Goal: Contribute content

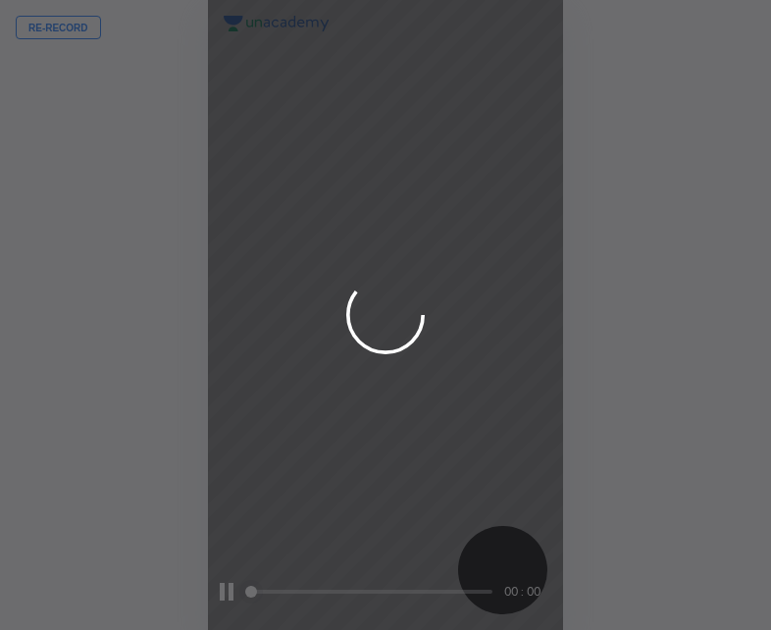
scroll to position [630, 457]
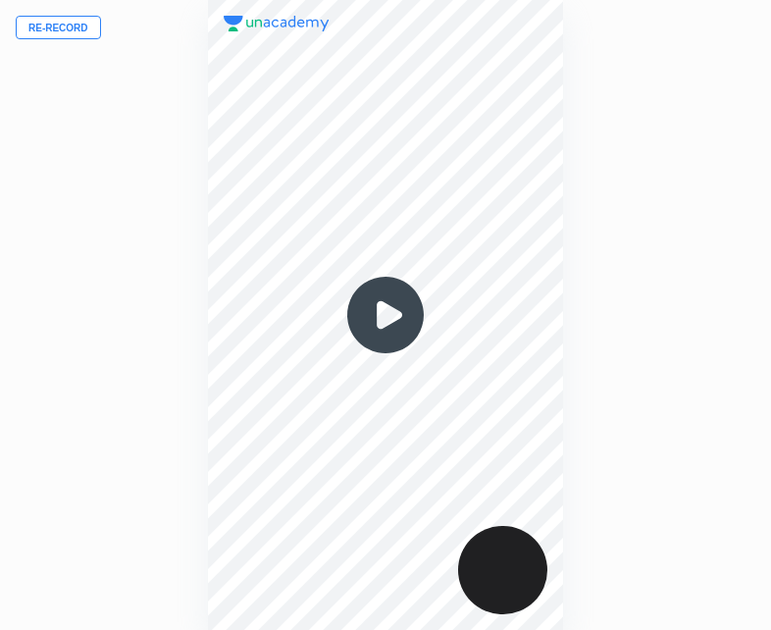
click at [66, 26] on button "Re-record" at bounding box center [58, 28] width 85 height 24
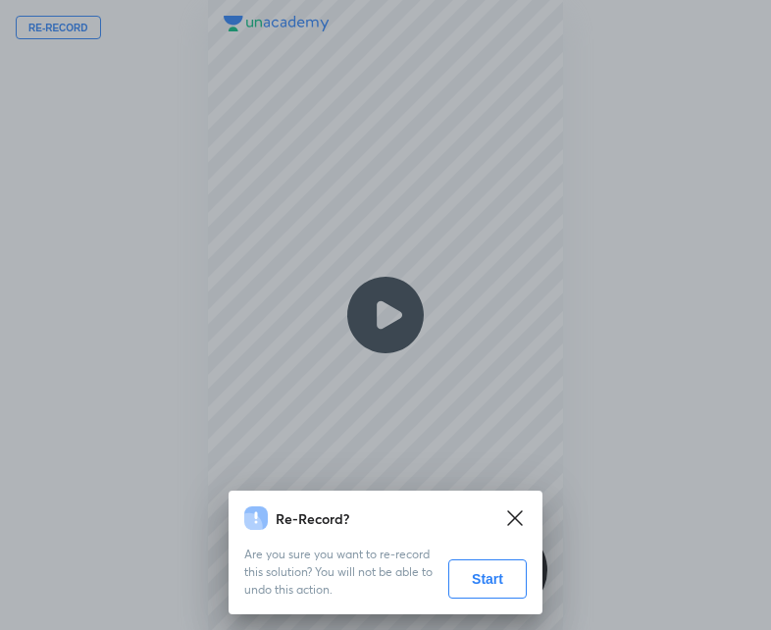
click at [494, 588] on button "Start" at bounding box center [487, 578] width 79 height 39
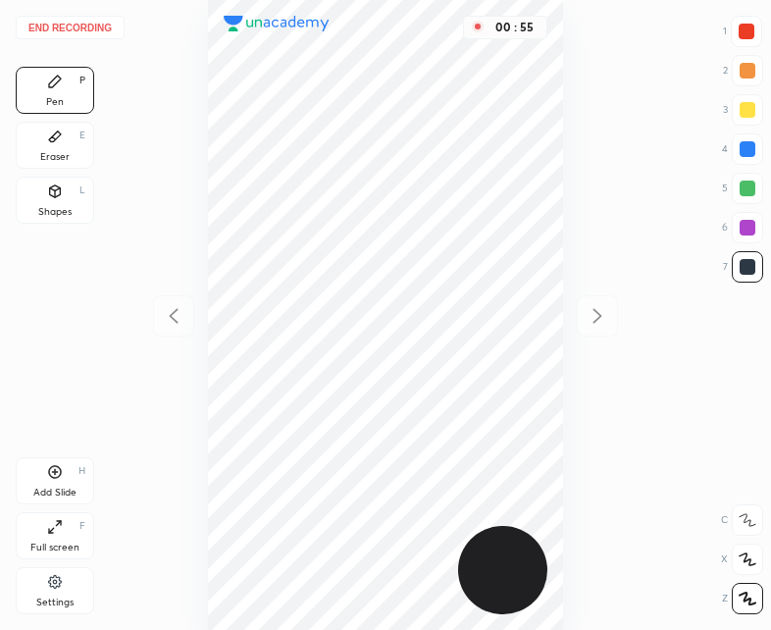
click at [70, 23] on button "End recording" at bounding box center [70, 28] width 109 height 24
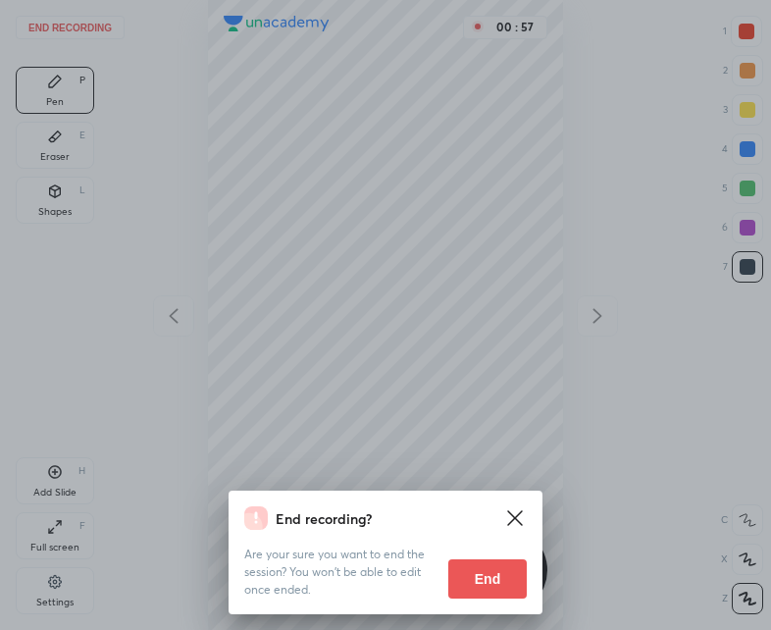
click at [489, 582] on button "End" at bounding box center [487, 578] width 79 height 39
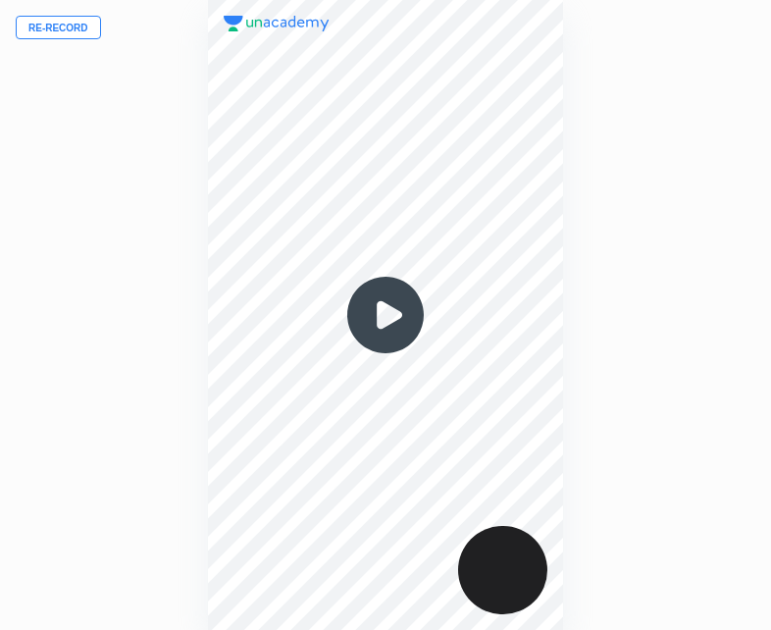
click at [388, 330] on img at bounding box center [386, 315] width 94 height 94
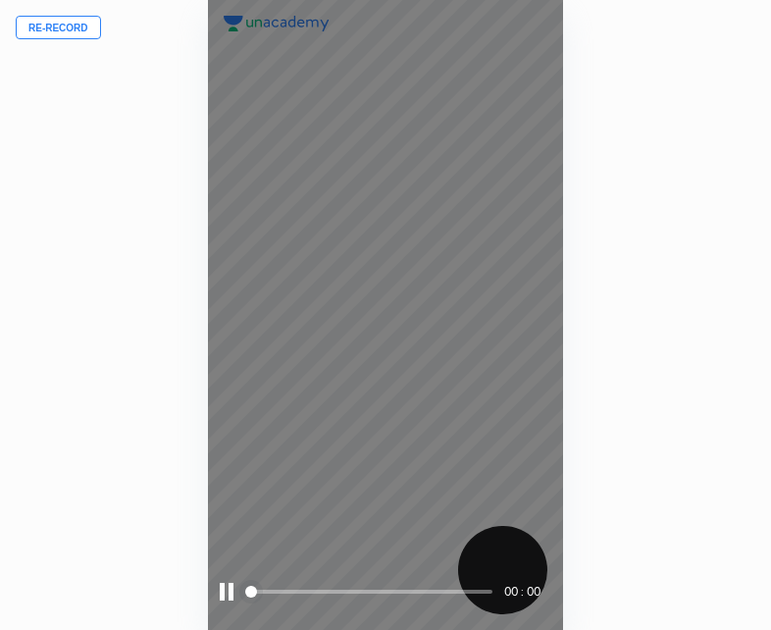
click at [245, 596] on span "styled slider" at bounding box center [251, 592] width 12 height 12
click at [323, 597] on span at bounding box center [370, 591] width 243 height 29
